Goal: Task Accomplishment & Management: Use online tool/utility

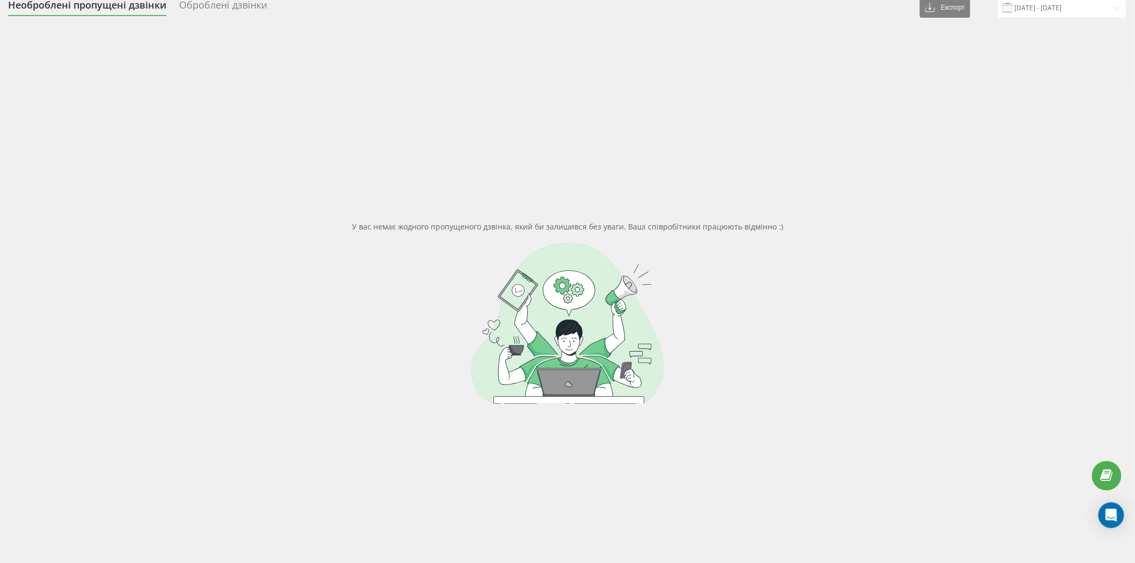
scroll to position [82, 0]
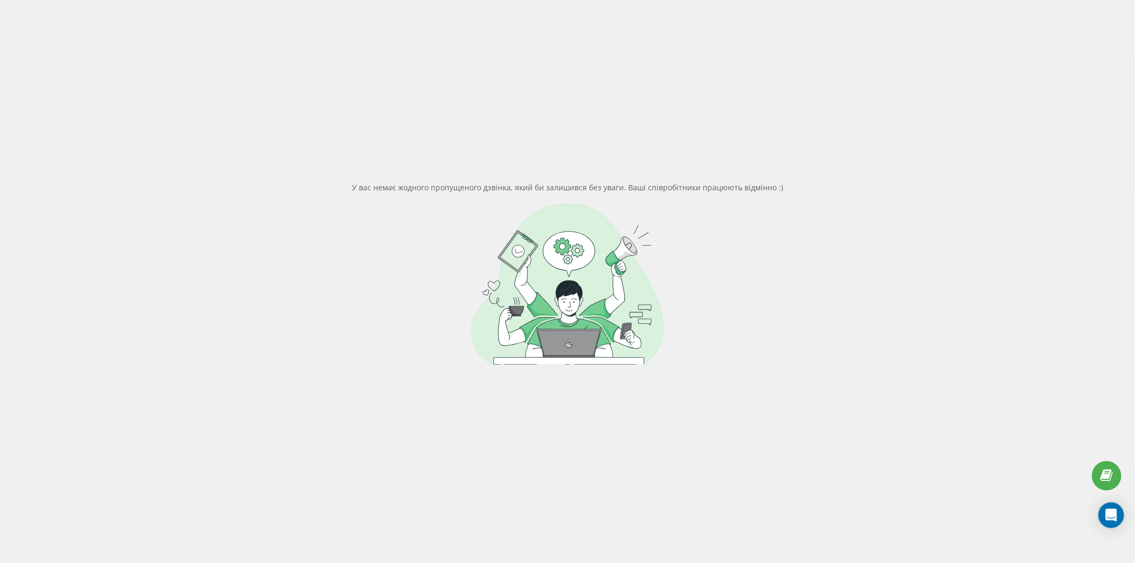
click at [323, 340] on div at bounding box center [567, 284] width 1119 height 161
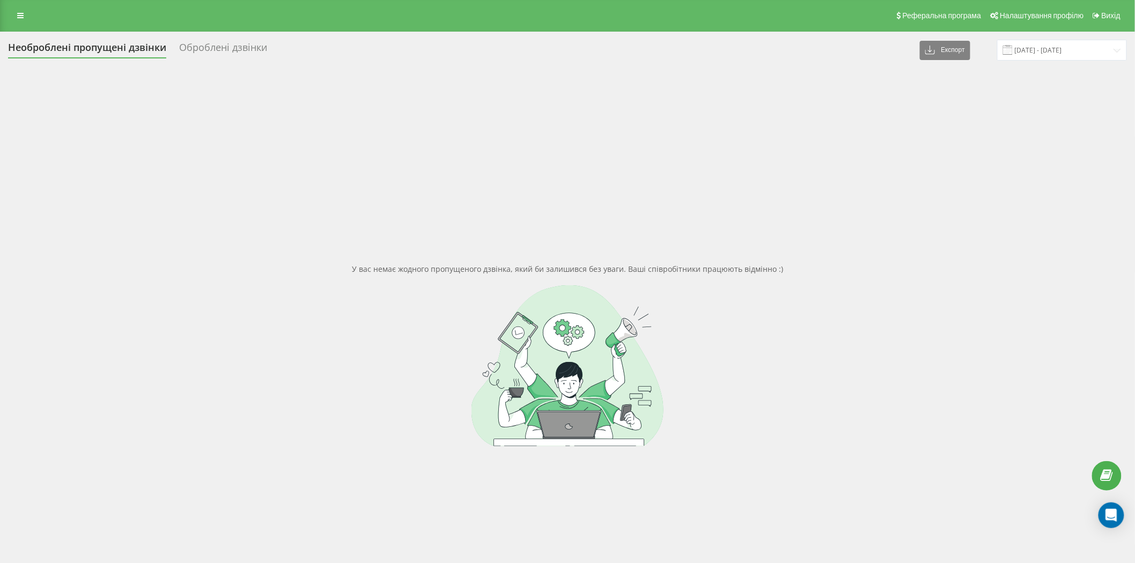
scroll to position [0, 0]
click at [1059, 46] on input "18.09.2025 - 18.09.2025" at bounding box center [1062, 50] width 130 height 21
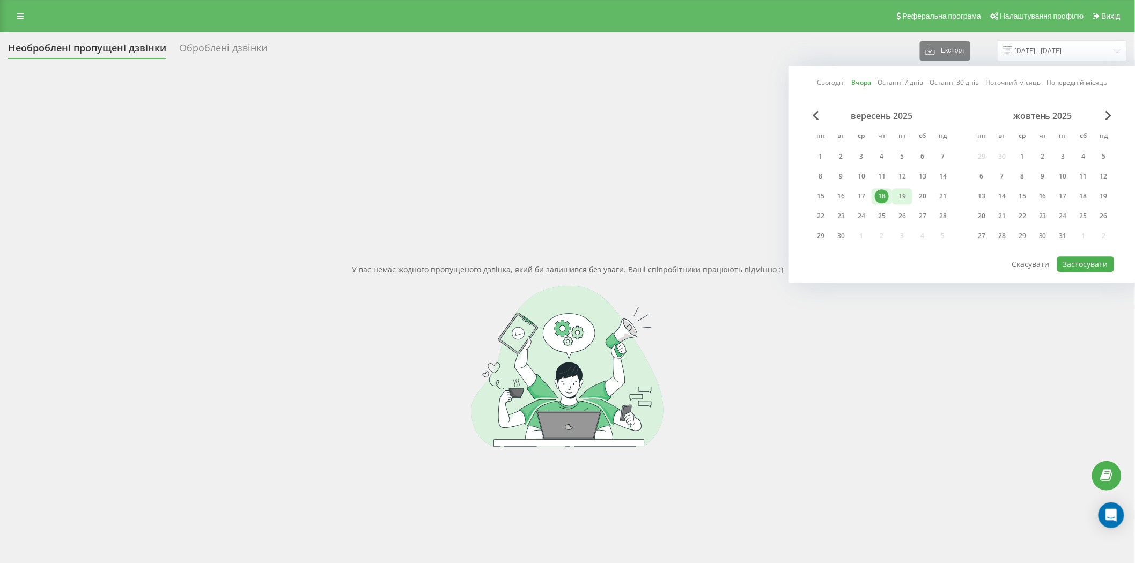
click at [902, 197] on div "19" at bounding box center [902, 196] width 14 height 14
click at [1089, 263] on button "Застосувати" at bounding box center [1085, 264] width 57 height 16
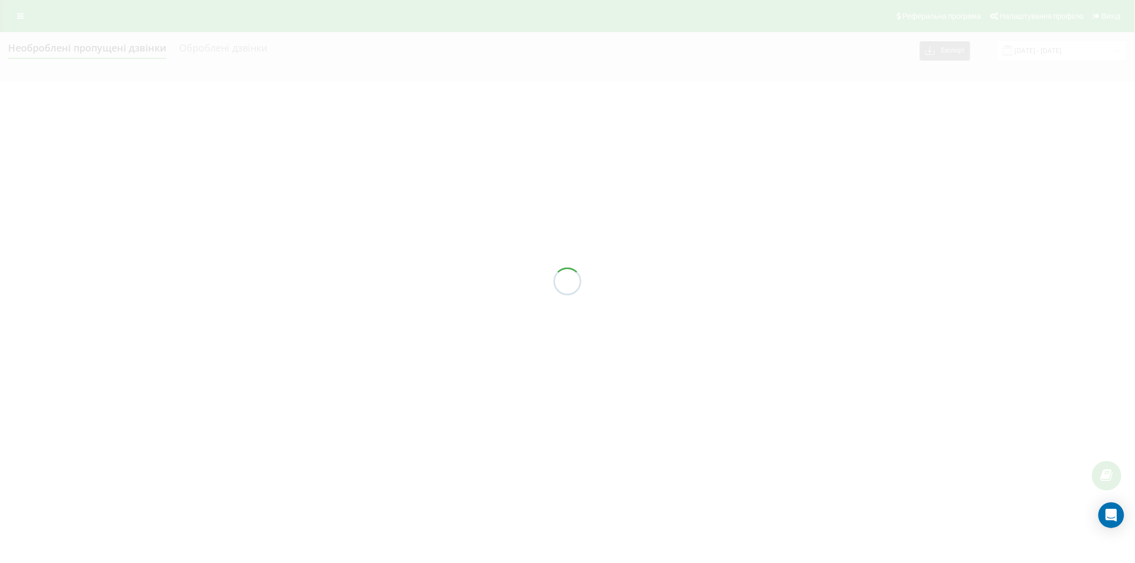
type input "[DATE] - [DATE]"
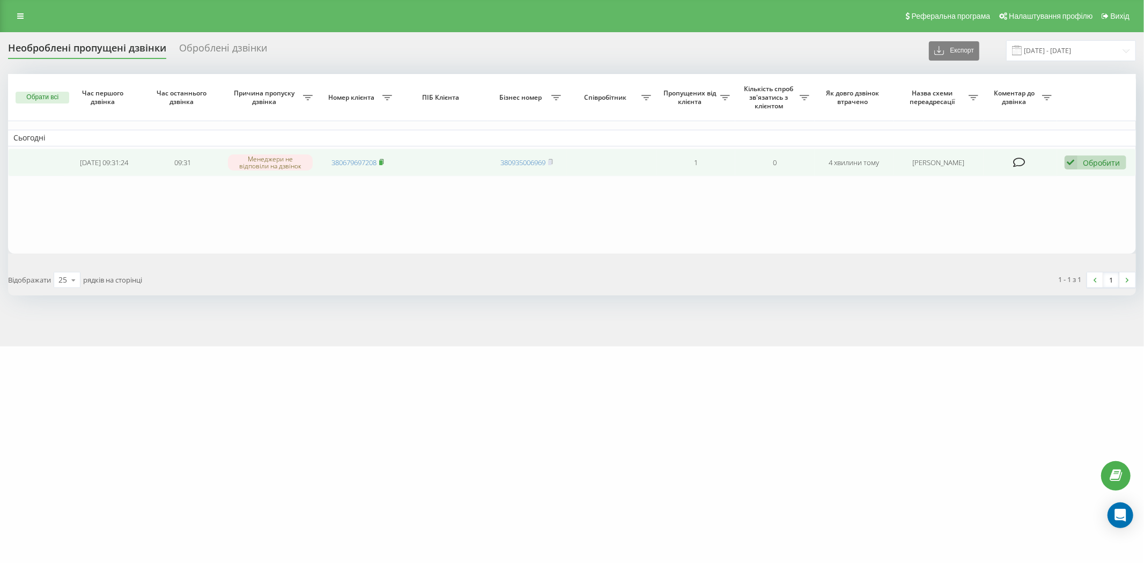
click at [382, 161] on rect at bounding box center [380, 162] width 3 height 5
click at [1083, 165] on div "Обробити" at bounding box center [1101, 163] width 37 height 10
click at [1043, 197] on span "Зв'язався з клієнтом за допомогою іншого каналу" at bounding box center [1025, 199] width 183 height 10
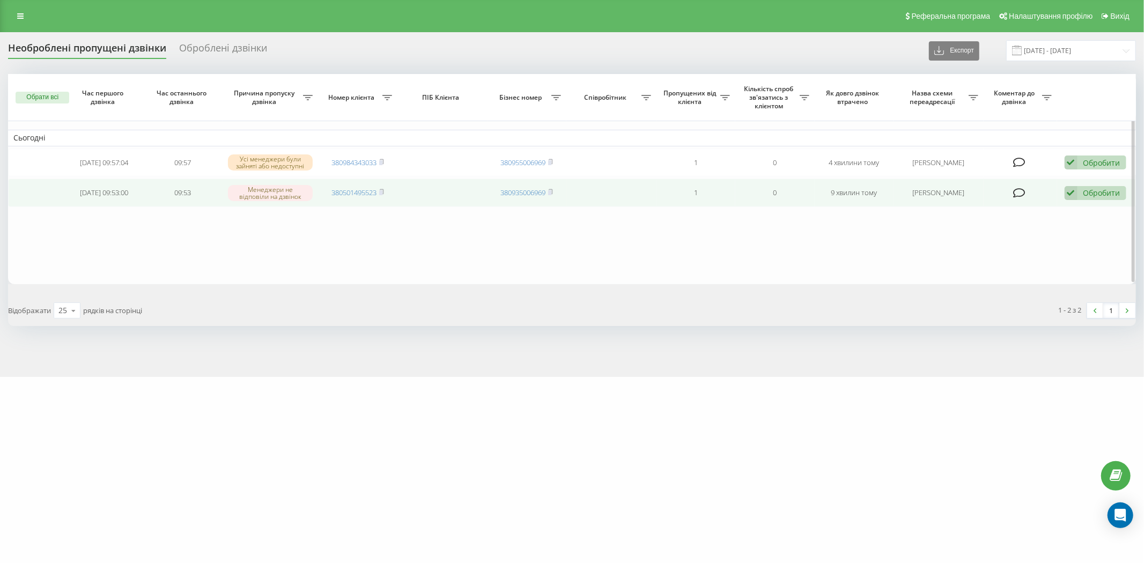
click at [386, 188] on td "380501495523" at bounding box center [357, 193] width 79 height 28
click at [382, 189] on icon at bounding box center [381, 192] width 5 height 6
